Goal: Information Seeking & Learning: Learn about a topic

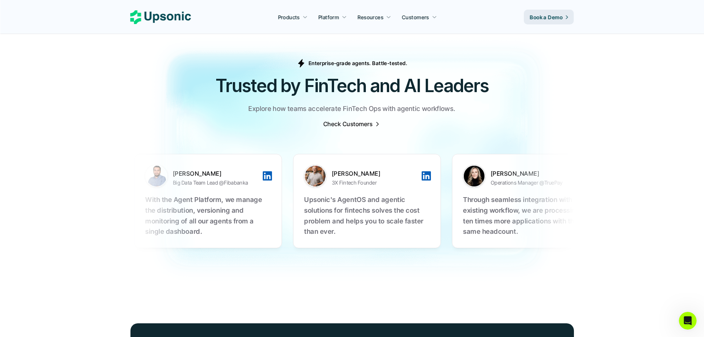
scroll to position [2301, 0]
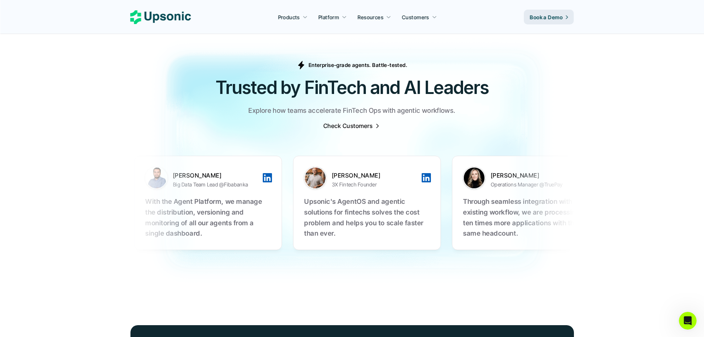
drag, startPoint x: 511, startPoint y: 206, endPoint x: 474, endPoint y: 206, distance: 37.4
click at [474, 206] on ul "[PERSON_NAME] Big Data Team Lead @Fibabanka With the Agent Platform, we manage …" at bounding box center [351, 203] width 436 height 124
click at [611, 206] on div "[PERSON_NAME] Head of Engineering @madduck Upsonic's agent framework and fintec…" at bounding box center [685, 203] width 148 height 94
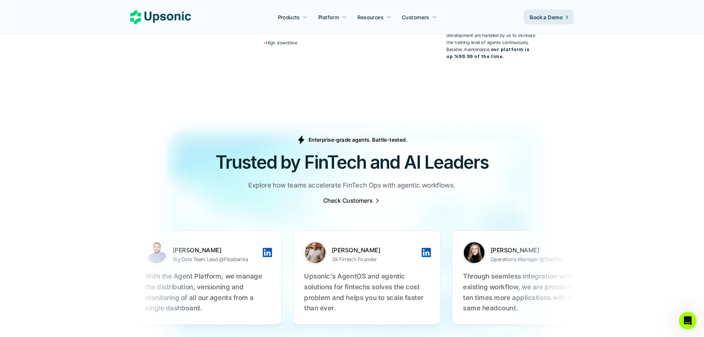
scroll to position [2226, 0]
drag, startPoint x: 454, startPoint y: 297, endPoint x: 380, endPoint y: 249, distance: 88.2
drag, startPoint x: 380, startPoint y: 249, endPoint x: 457, endPoint y: 299, distance: 92.5
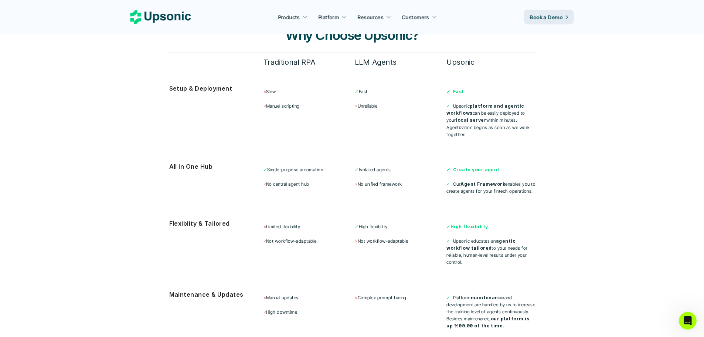
scroll to position [1957, 0]
